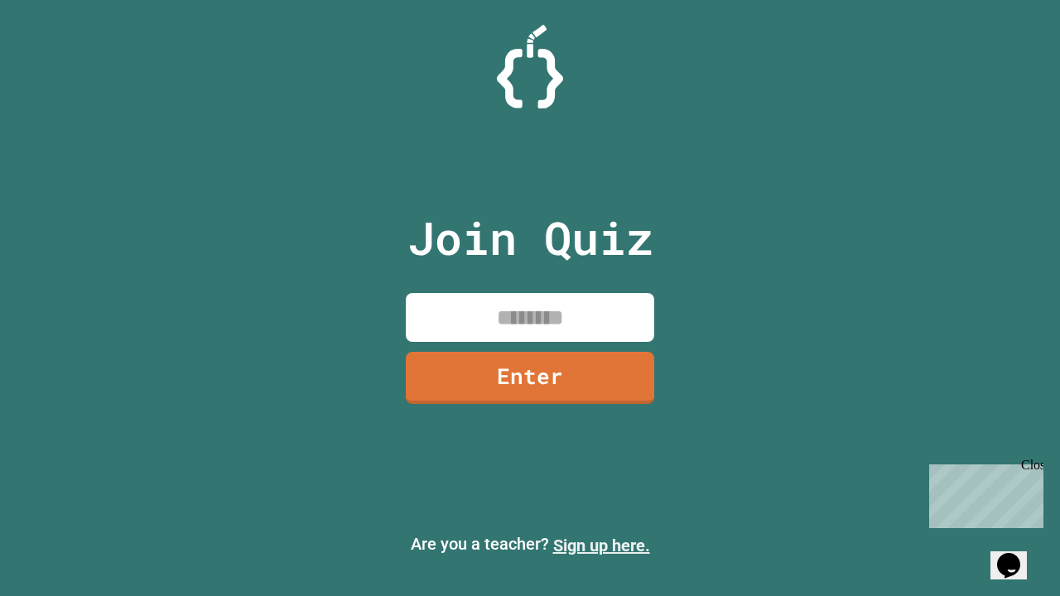
click at [601, 546] on link "Sign up here." at bounding box center [601, 546] width 97 height 20
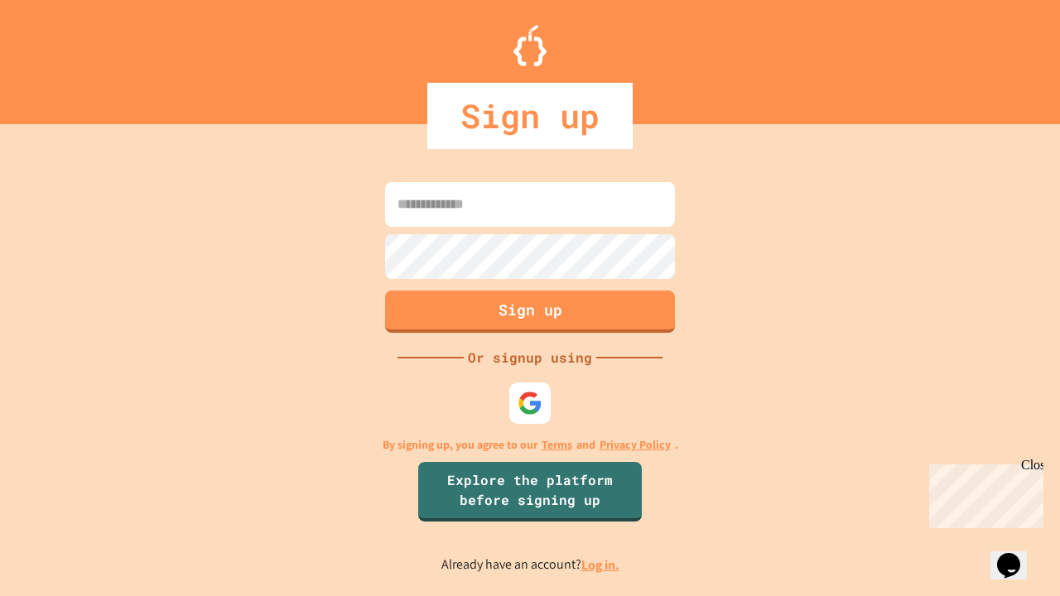
click at [601, 565] on link "Log in." at bounding box center [600, 564] width 38 height 17
